Goal: Register for event/course

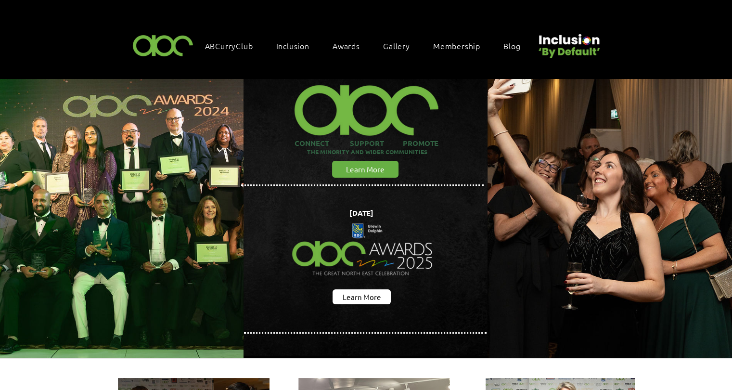
click at [351, 46] on span "Awards" at bounding box center [346, 45] width 27 height 11
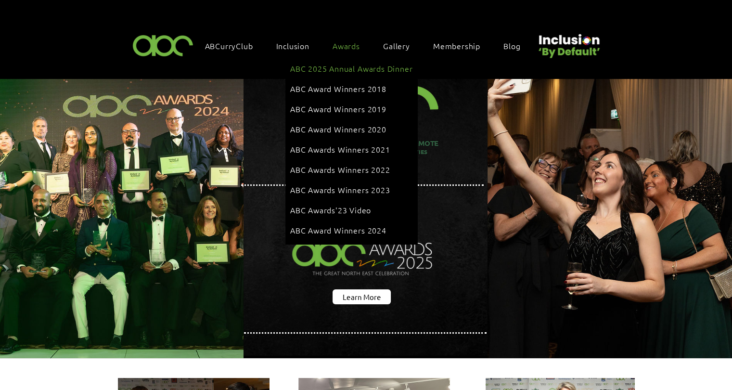
click at [321, 68] on span "ABC 2025 Annual Awards Dinner" at bounding box center [351, 68] width 122 height 11
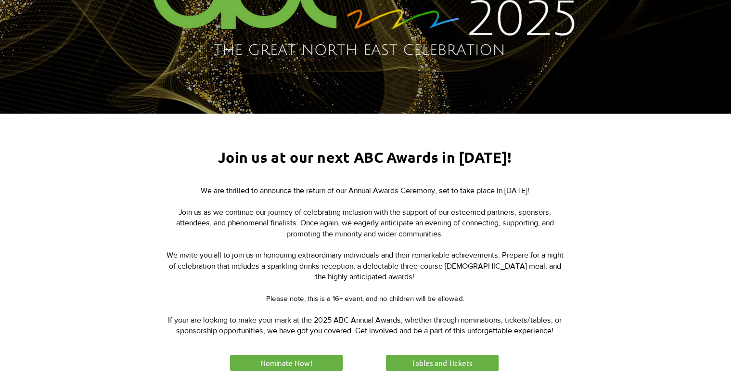
scroll to position [241, 1]
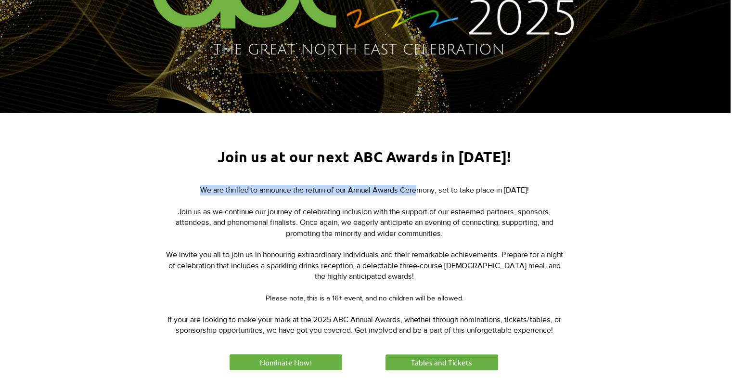
drag, startPoint x: 183, startPoint y: 187, endPoint x: 408, endPoint y: 185, distance: 224.8
click at [408, 185] on p "We are thrilled to announce the return of our Annual Awards Ceremony, set to ta…" at bounding box center [364, 196] width 399 height 22
click at [255, 186] on span "We are thrilled to announce the return of our Annual Awards Ceremony, set to ta…" at bounding box center [364, 190] width 329 height 8
drag, startPoint x: 185, startPoint y: 189, endPoint x: 429, endPoint y: 191, distance: 244.0
click at [429, 191] on span "We are thrilled to announce the return of our Annual Awards Ceremony, set to ta…" at bounding box center [364, 190] width 329 height 8
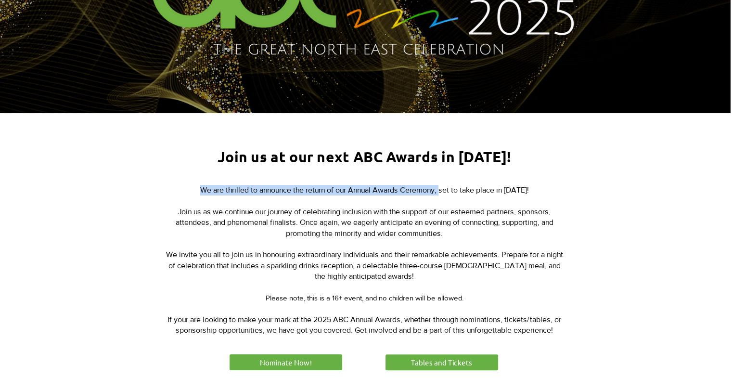
copy span "We are thrilled to announce the return of our Annual Awards Ceremony,"
